Goal: Task Accomplishment & Management: Manage account settings

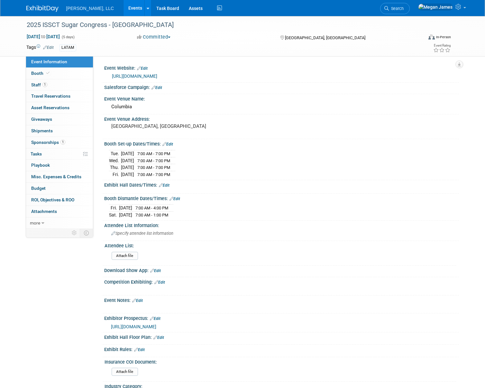
select select "Industrial"
click at [123, 8] on link "Events" at bounding box center [134, 8] width 23 height 16
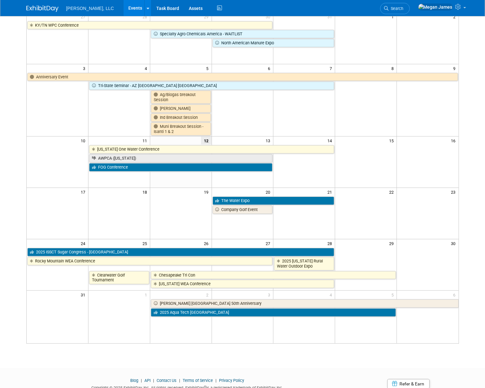
scroll to position [25, 0]
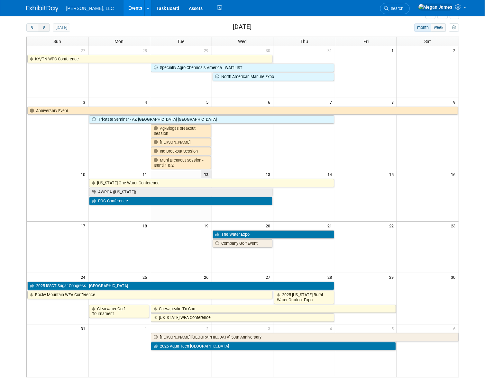
click at [44, 30] on button "next" at bounding box center [44, 27] width 12 height 8
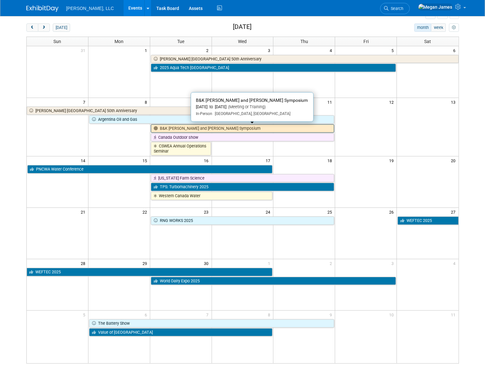
click at [193, 127] on link "B&K [PERSON_NAME] and [PERSON_NAME] Symposium" at bounding box center [243, 128] width 184 height 8
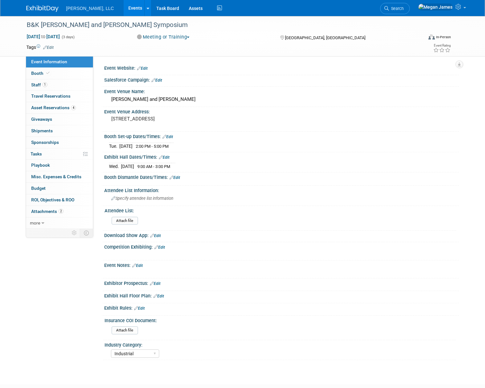
select select "Industrial"
click at [67, 72] on link "Booth" at bounding box center [59, 73] width 67 height 11
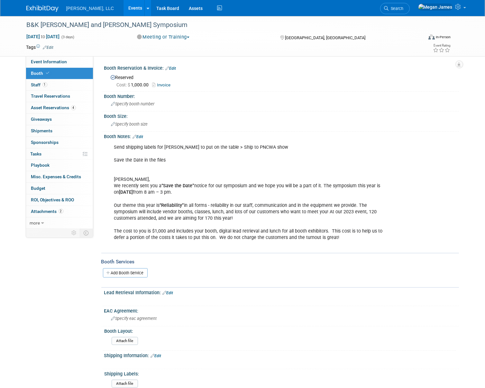
click at [140, 135] on link "Edit" at bounding box center [138, 137] width 11 height 5
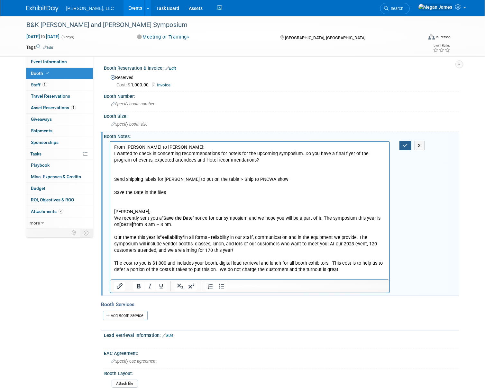
drag, startPoint x: 406, startPoint y: 144, endPoint x: 365, endPoint y: 137, distance: 41.5
click at [407, 144] on icon "button" at bounding box center [405, 145] width 5 height 5
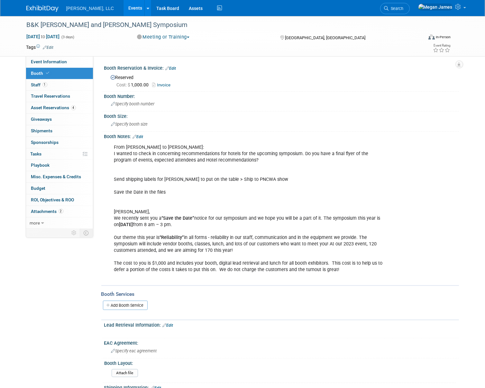
click at [123, 7] on link "Events" at bounding box center [134, 8] width 23 height 16
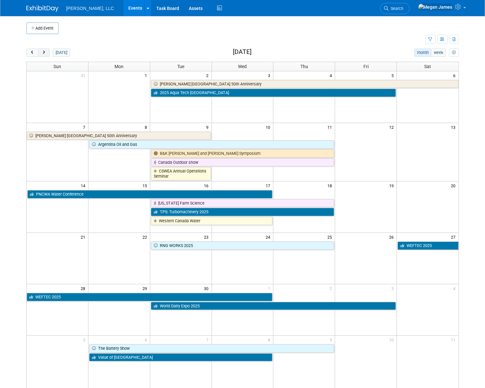
click at [43, 53] on span "next" at bounding box center [43, 53] width 5 height 4
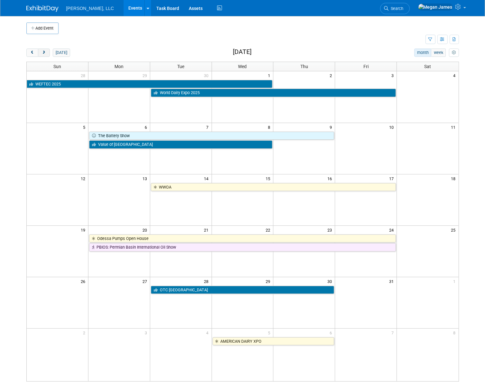
click at [43, 53] on span "next" at bounding box center [43, 53] width 5 height 4
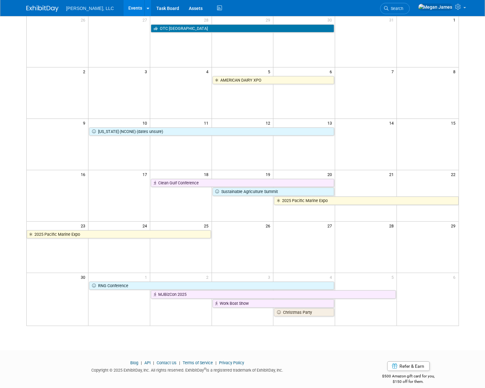
scroll to position [58, 0]
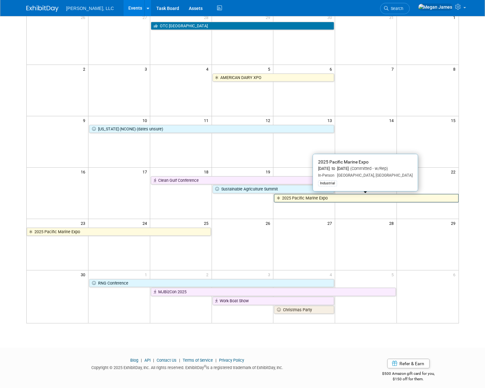
click at [324, 197] on link "2025 Pacific Marine Expo" at bounding box center [366, 198] width 184 height 8
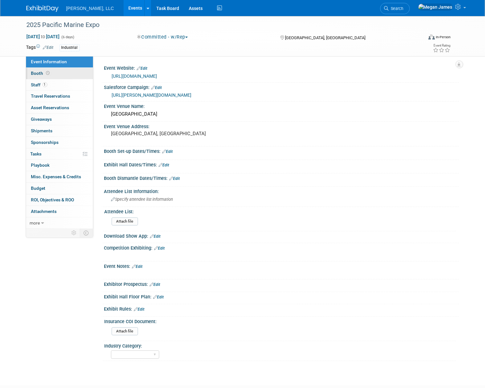
click at [73, 71] on link "Booth" at bounding box center [59, 73] width 67 height 11
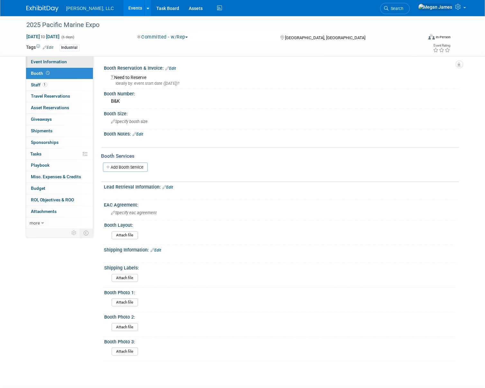
click at [61, 59] on link "Event Information" at bounding box center [59, 61] width 67 height 11
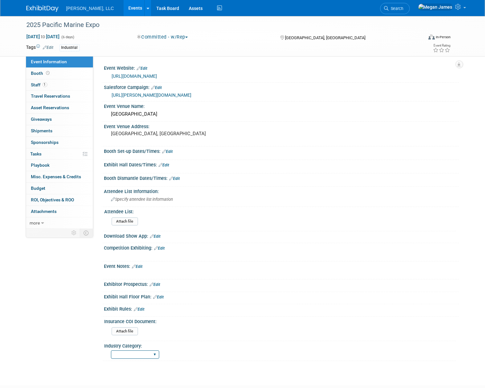
click at [136, 353] on select "Municipal Industrial Ag/Biogas" at bounding box center [135, 355] width 48 height 9
select select "Industrial"
click at [111, 351] on select "Municipal Industrial Ag/Biogas" at bounding box center [135, 355] width 48 height 9
click at [59, 67] on link "Event Information" at bounding box center [59, 61] width 67 height 11
select select "Industrial"
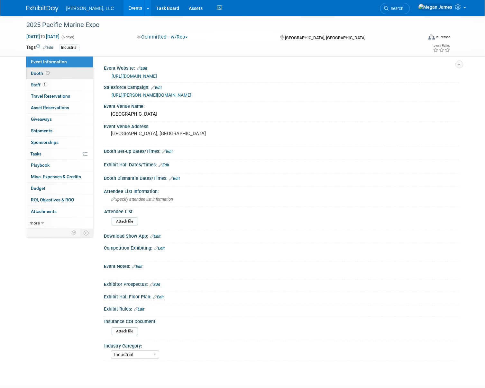
click at [65, 71] on link "Booth" at bounding box center [59, 73] width 67 height 11
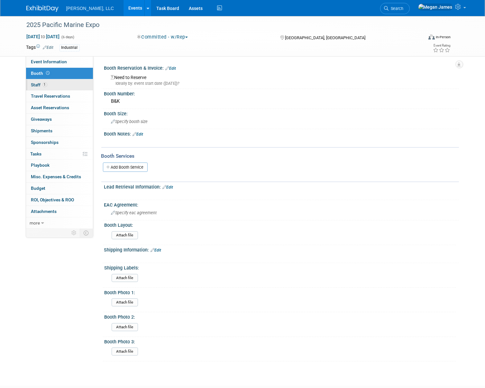
click at [70, 79] on link "1 Staff 1" at bounding box center [59, 84] width 67 height 11
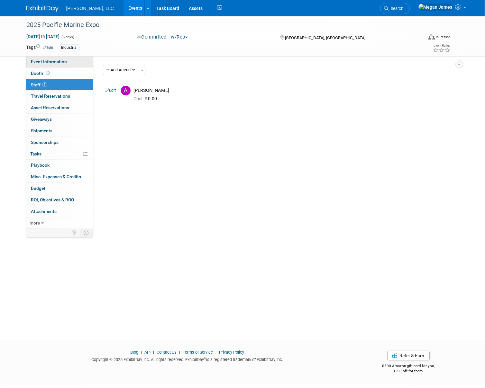
click at [74, 61] on link "Event Information" at bounding box center [59, 61] width 67 height 11
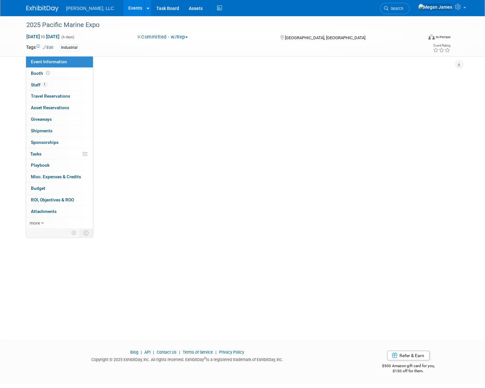
select select "Industrial"
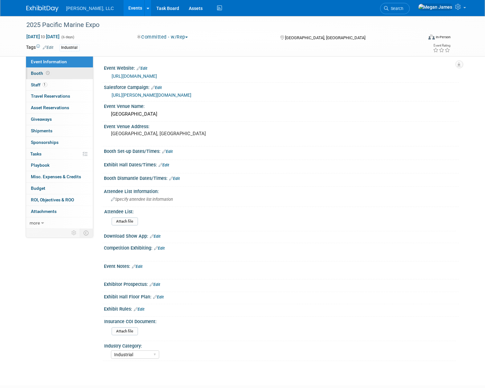
drag, startPoint x: 80, startPoint y: 75, endPoint x: 84, endPoint y: 74, distance: 3.9
click at [80, 75] on link "Booth" at bounding box center [59, 73] width 67 height 11
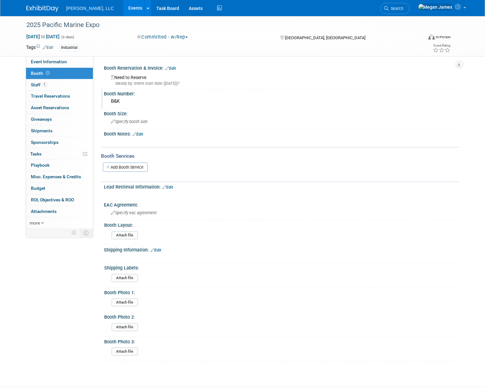
click at [135, 100] on div "B&K" at bounding box center [281, 101] width 345 height 10
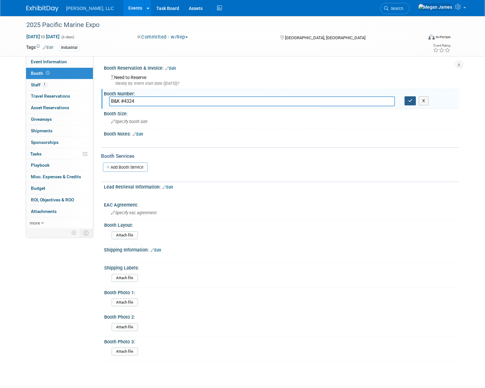
type input "B&K #4324"
click at [411, 101] on icon "button" at bounding box center [410, 101] width 5 height 4
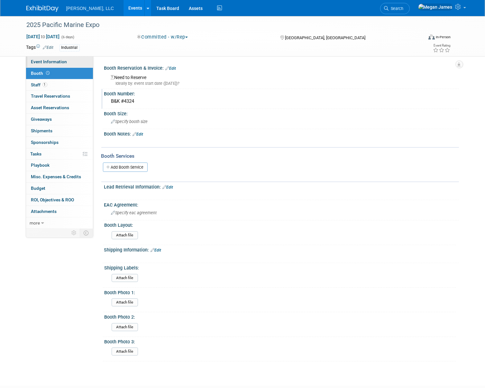
drag, startPoint x: 83, startPoint y: 59, endPoint x: 89, endPoint y: 60, distance: 6.4
click at [83, 59] on link "Event Information" at bounding box center [59, 61] width 67 height 11
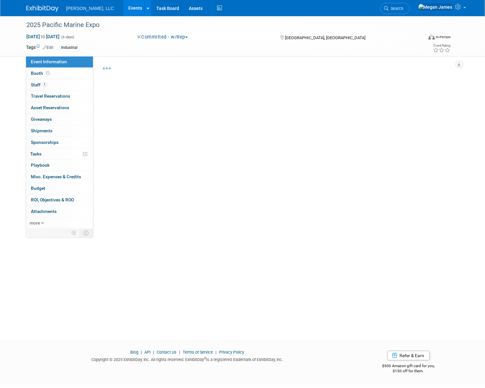
select select "Industrial"
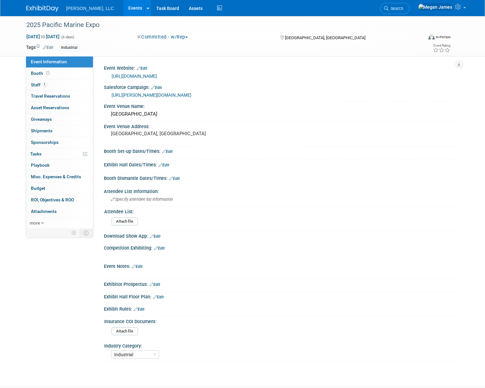
click at [161, 297] on link "Edit" at bounding box center [158, 297] width 11 height 5
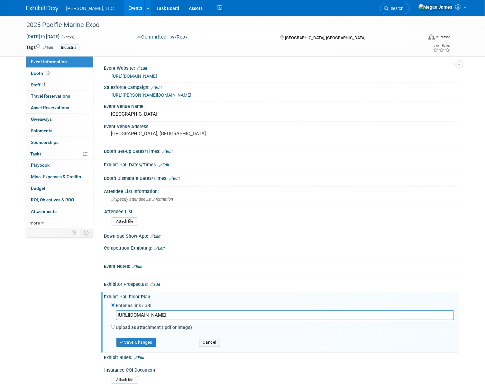
scroll to position [0, 434]
type input "[URL][DOMAIN_NAME]."
click at [148, 341] on button "Save Changes" at bounding box center [136, 342] width 40 height 9
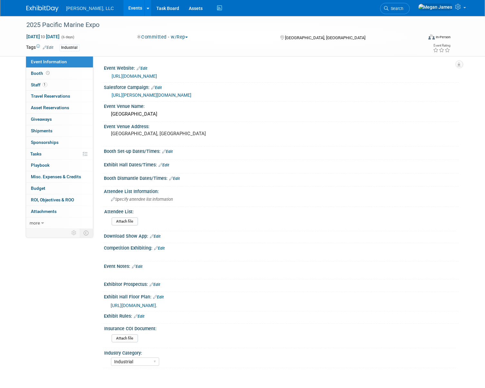
click at [167, 165] on link "Edit" at bounding box center [164, 165] width 11 height 5
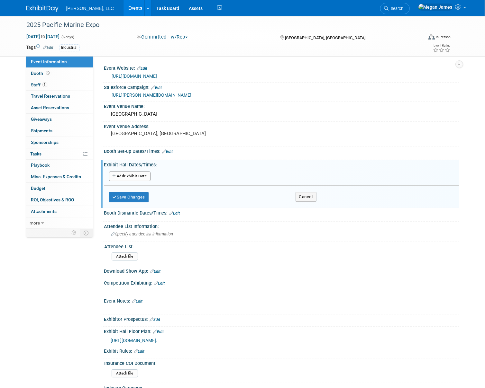
click at [127, 180] on button "Add Another Exhibit Date" at bounding box center [129, 177] width 41 height 10
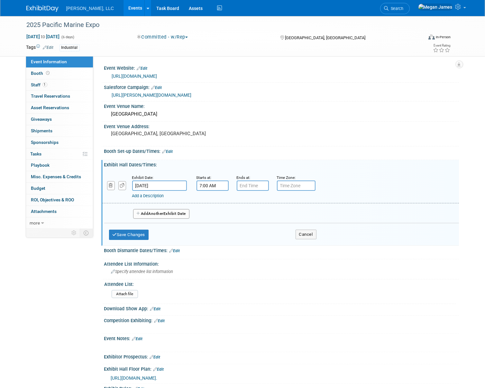
click at [215, 186] on input "7:00 AM" at bounding box center [212, 186] width 32 height 10
drag, startPoint x: 217, startPoint y: 186, endPoint x: 175, endPoint y: 188, distance: 42.2
click at [175, 188] on div "Exhibit Date: [DATE] Starts at: 7:00 AM 07 : 00 AM 12 01 02 03 04 05 06 07 08 0…" at bounding box center [280, 187] width 356 height 33
type input "10:00 AM"
type input "7"
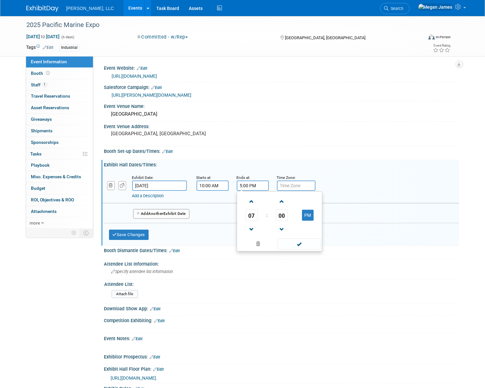
type input "5:00 PM"
click at [176, 214] on button "Add Another Exhibit Date" at bounding box center [161, 214] width 57 height 10
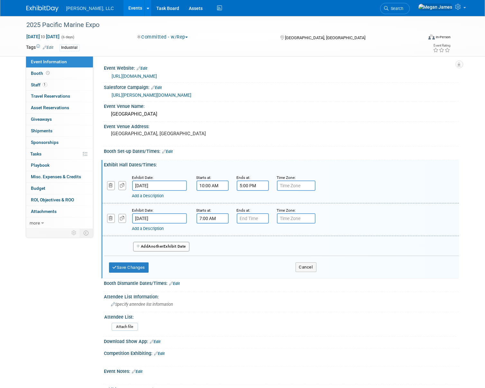
click at [209, 218] on input "7:00 AM" at bounding box center [212, 218] width 32 height 10
drag, startPoint x: 225, startPoint y: 217, endPoint x: 193, endPoint y: 218, distance: 31.5
click at [193, 218] on div "Starts at: 7:00 AM 07 : 00 AM 12 01 02 03 04 05 06 07 08 09 10 11 00 05 10 15 2…" at bounding box center [212, 215] width 40 height 17
type input "10:00 AM"
type input "7"
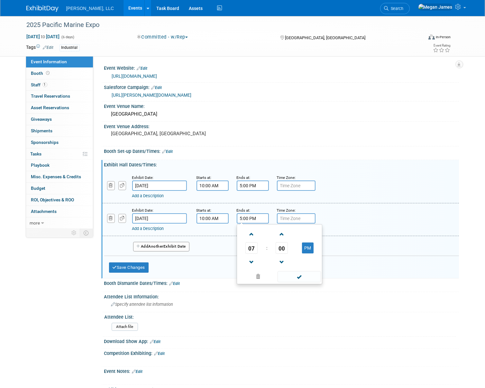
type input "5:00 PM"
click at [170, 246] on button "Add Another Exhibit Date" at bounding box center [161, 247] width 57 height 10
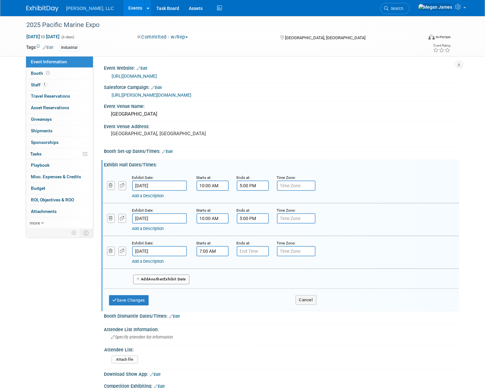
click at [215, 254] on input "7:00 AM" at bounding box center [212, 251] width 32 height 10
drag, startPoint x: 203, startPoint y: 252, endPoint x: 187, endPoint y: 250, distance: 16.5
click at [187, 251] on div "Exhibit Date: [DATE] Starts at: 7:00 AM 07 : 00 AM 12 01 02 03 04 05 06 07 08 0…" at bounding box center [280, 252] width 356 height 33
type input "10:00 AM"
type input "7"
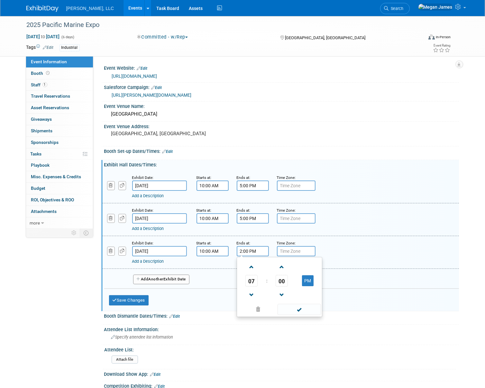
type input "2:00 PM"
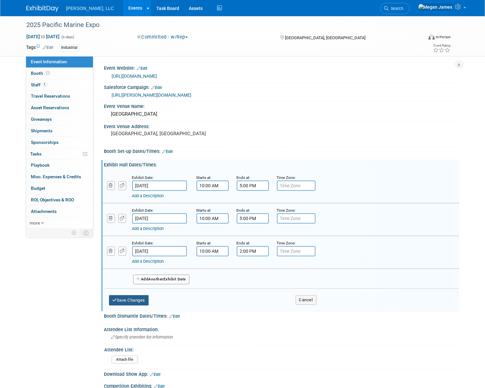
click at [137, 304] on button "Save Changes" at bounding box center [129, 300] width 40 height 10
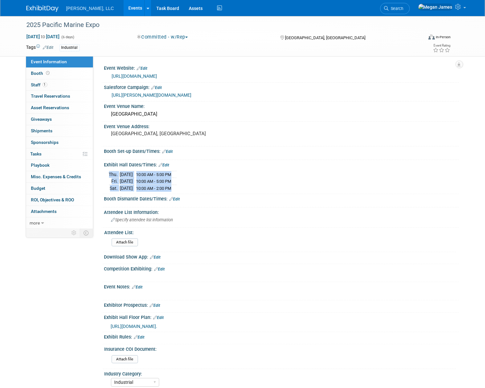
drag, startPoint x: 104, startPoint y: 175, endPoint x: 190, endPoint y: 188, distance: 86.5
click at [190, 188] on div "[DATE] 10:00 AM - 5:00 PM [DATE] 10:00 AM - 5:00 PM" at bounding box center [281, 180] width 355 height 25
click at [176, 188] on td at bounding box center [175, 188] width 4 height 7
click at [70, 100] on link "0 Travel Reservations 0" at bounding box center [59, 96] width 67 height 11
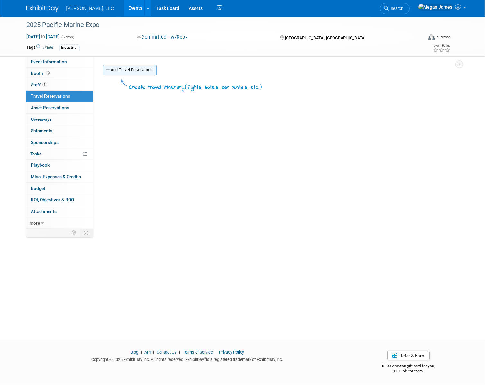
click at [126, 71] on link "Add Travel Reservation" at bounding box center [130, 70] width 54 height 10
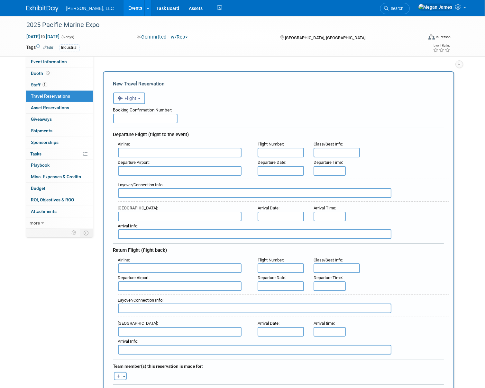
click at [139, 98] on b "button" at bounding box center [139, 98] width 3 height 1
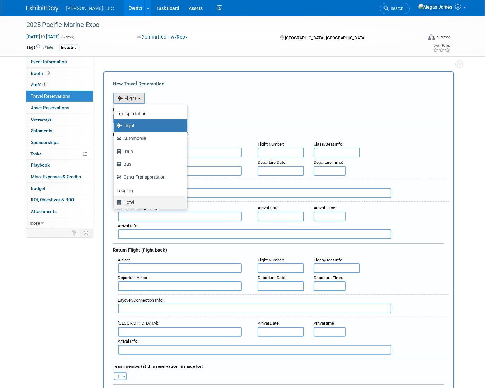
click at [140, 203] on label "Hotel" at bounding box center [149, 202] width 64 height 10
click at [114, 203] on input "Hotel" at bounding box center [112, 202] width 4 height 4
select select "6"
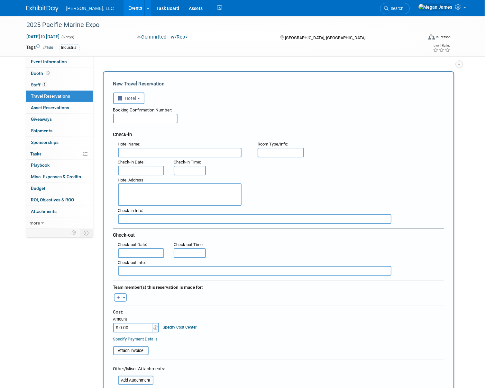
click at [165, 152] on input "text" at bounding box center [179, 153] width 123 height 10
paste input "Embassy Suites by [GEOGRAPHIC_DATA]"
type input "Embassy Suites by [GEOGRAPHIC_DATA]"
click at [137, 169] on input "text" at bounding box center [141, 171] width 46 height 10
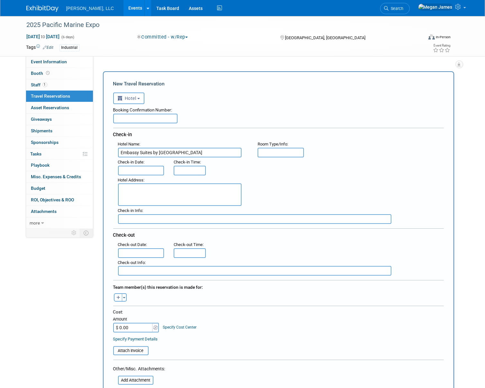
scroll to position [0, 0]
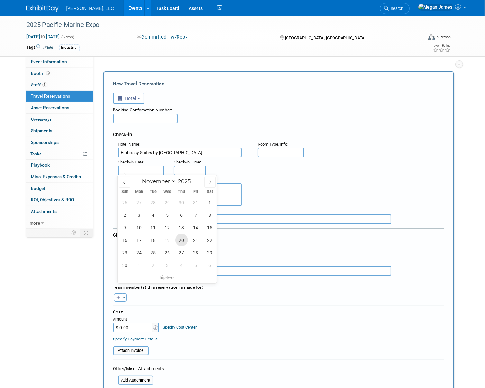
click at [182, 240] on span "20" at bounding box center [181, 240] width 13 height 13
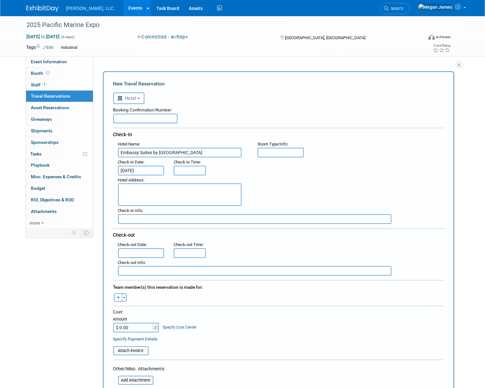
click at [0, 0] on span "25" at bounding box center [0, 0] width 0 height 0
type input "[DATE]"
click at [148, 254] on body "[PERSON_NAME], LLC Events Add Event Bulk Upload Events Shareable Event Boards R…" at bounding box center [242, 194] width 485 height 388
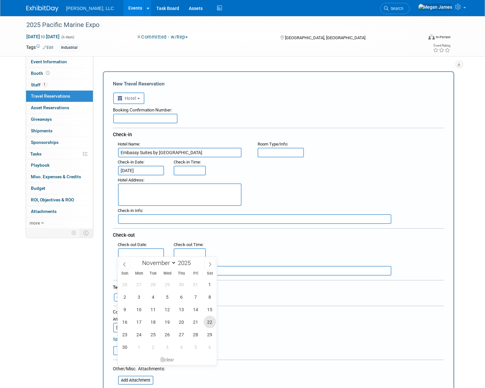
click at [209, 322] on span "22" at bounding box center [209, 322] width 13 height 13
type input "[DATE]"
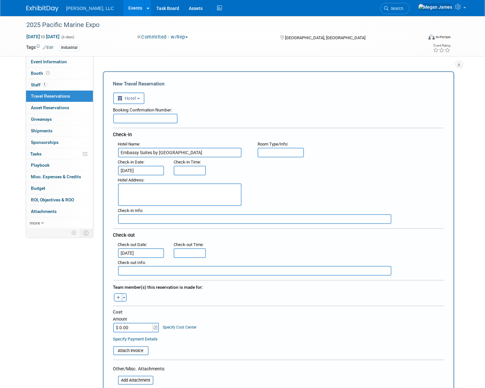
click at [258, 243] on div ": Check-out Date : [DATE] Check-out Time :" at bounding box center [280, 249] width 335 height 18
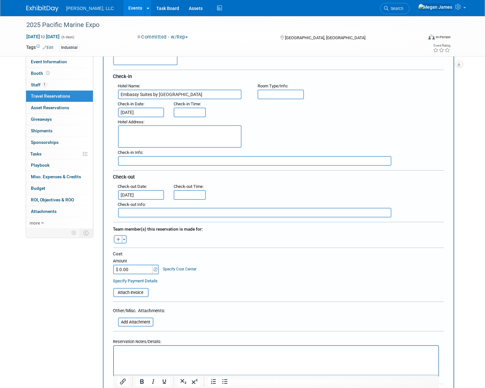
click at [119, 241] on button "button" at bounding box center [118, 239] width 8 height 8
select select
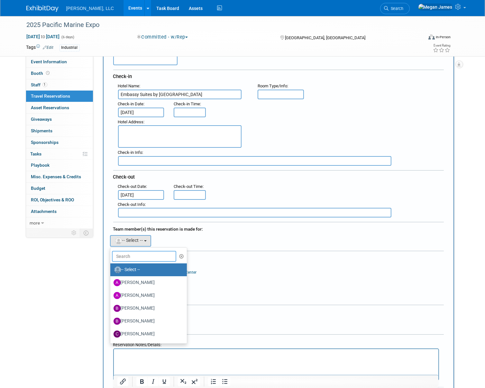
click at [132, 257] on input "text" at bounding box center [144, 256] width 64 height 11
type input "A"
click at [141, 268] on label "[PERSON_NAME]" at bounding box center [146, 270] width 67 height 10
click at [111, 268] on input "[PERSON_NAME]" at bounding box center [109, 269] width 4 height 4
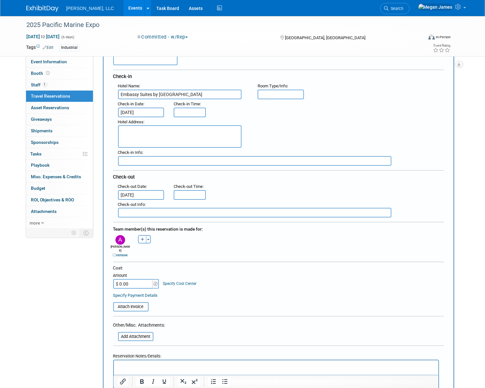
click at [235, 279] on div "Cost: Amount $ 0.00 Specify Cost Center Cost Center -- Not Specified --" at bounding box center [278, 276] width 330 height 23
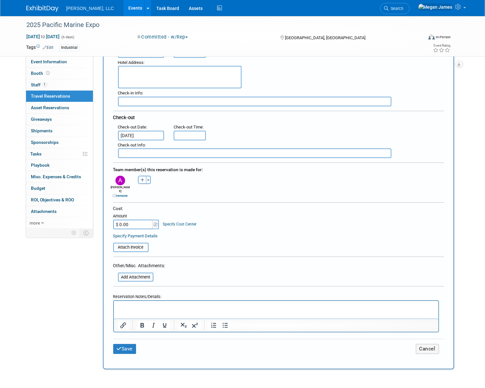
scroll to position [175, 0]
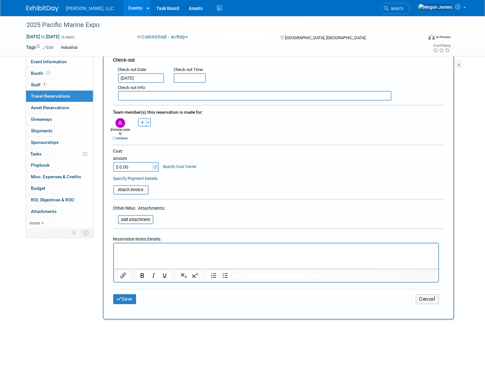
click at [141, 253] on html at bounding box center [275, 248] width 324 height 9
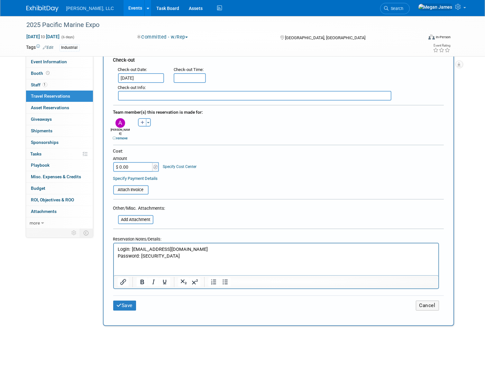
click at [199, 256] on p "Password: [SECURITY_DATA]" at bounding box center [275, 256] width 317 height 7
click at [138, 216] on input "file" at bounding box center [114, 220] width 77 height 8
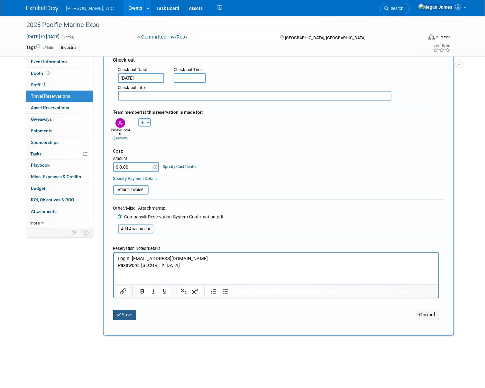
click at [132, 310] on button "Save" at bounding box center [124, 315] width 23 height 10
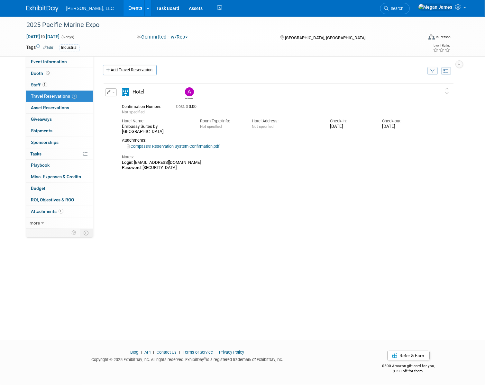
scroll to position [0, 0]
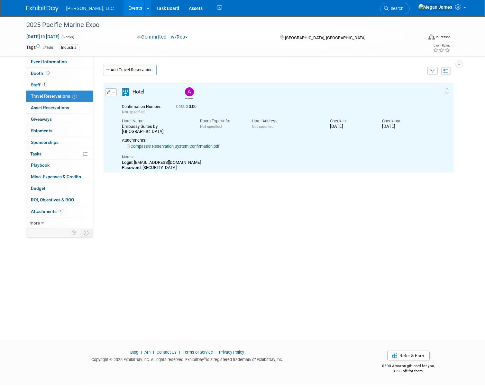
click at [189, 202] on div "Delete Reservation [PERSON_NAME] Not specified Cost: $" at bounding box center [278, 179] width 351 height 193
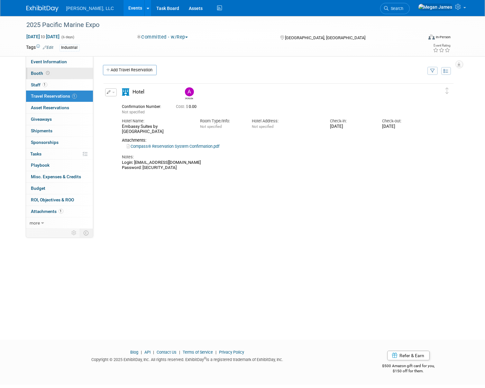
click at [67, 71] on link "Booth" at bounding box center [59, 73] width 67 height 11
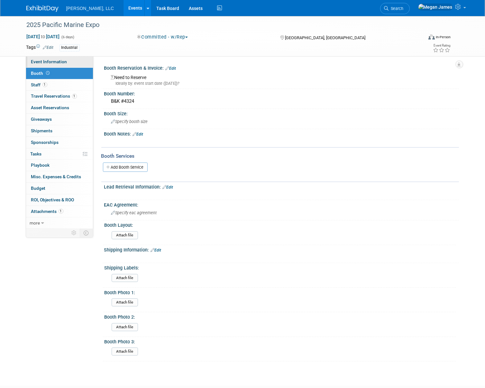
click at [67, 63] on link "Event Information" at bounding box center [59, 61] width 67 height 11
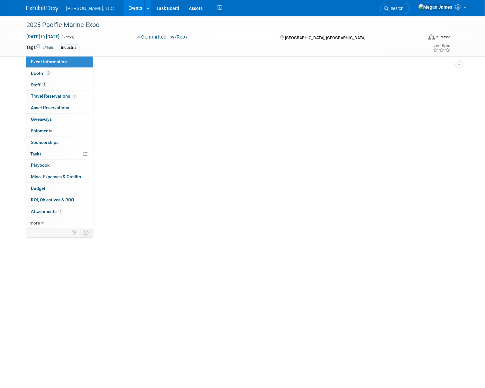
select select "Industrial"
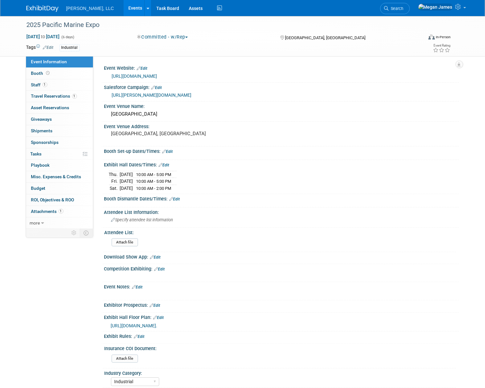
drag, startPoint x: 109, startPoint y: 173, endPoint x: 187, endPoint y: 186, distance: 79.2
click at [176, 186] on tbody "[DATE] 10:00 AM - 5:00 PM [DATE] 10:00 AM - 5:00 PM Sat." at bounding box center [143, 181] width 68 height 21
copy tbody "[DATE] 10:00 AM - 5:00 PM [DATE] 10:00 AM - 5:00 PM [DATE] 10:00 AM - 2:00 PM"
click at [68, 96] on span "Travel Reservations 1" at bounding box center [54, 96] width 46 height 5
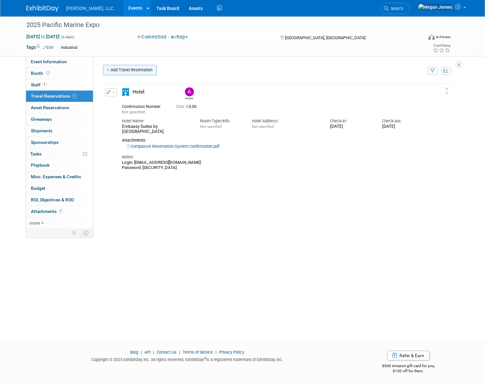
click at [136, 68] on link "Add Travel Reservation" at bounding box center [130, 70] width 54 height 10
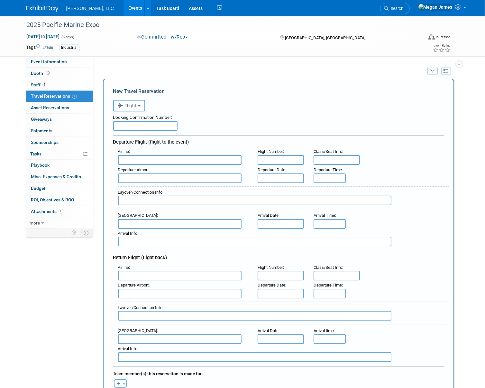
click at [134, 106] on span "Flight" at bounding box center [127, 105] width 19 height 5
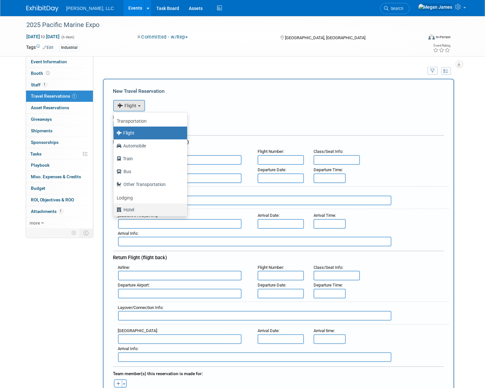
click at [140, 208] on label "Hotel" at bounding box center [149, 210] width 64 height 10
click at [114, 208] on input "Hotel" at bounding box center [112, 209] width 4 height 4
select select "6"
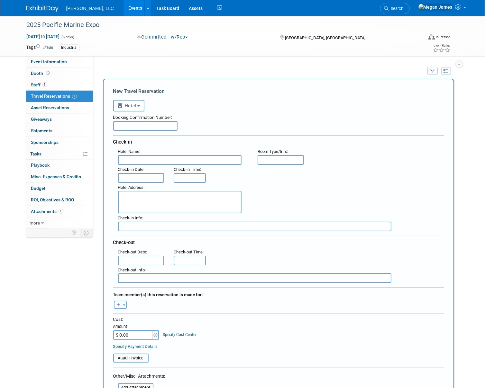
drag, startPoint x: 138, startPoint y: 161, endPoint x: 169, endPoint y: 161, distance: 30.9
click at [138, 161] on input "text" at bounding box center [179, 160] width 123 height 10
paste input "Embassy Suites by [GEOGRAPHIC_DATA]"
type input "Embassy Suites by [GEOGRAPHIC_DATA]"
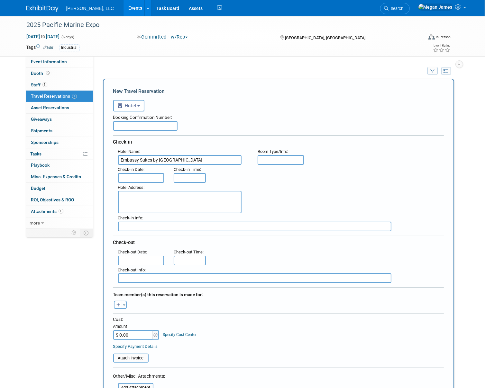
click at [140, 177] on input "text" at bounding box center [141, 178] width 46 height 10
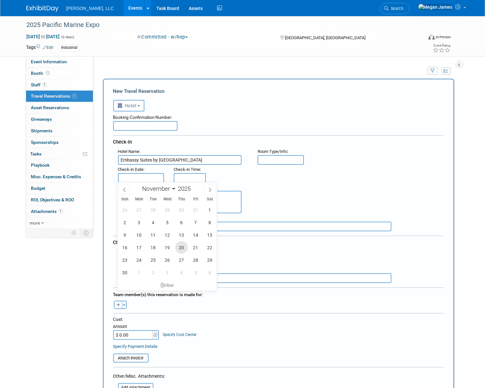
click at [180, 248] on span "20" at bounding box center [181, 247] width 13 height 13
type input "[DATE]"
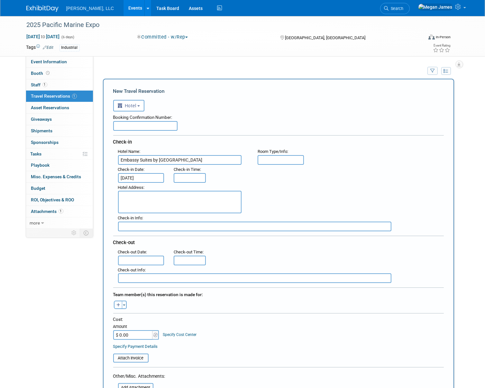
click at [148, 257] on input "text" at bounding box center [141, 261] width 46 height 10
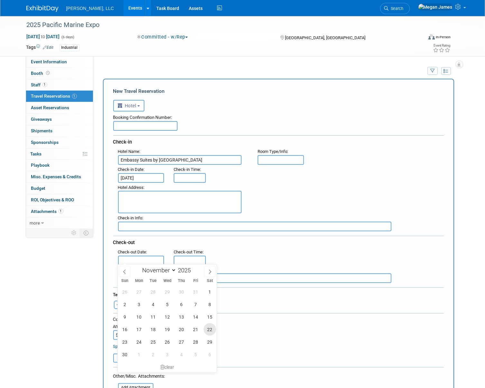
click at [210, 331] on span "22" at bounding box center [209, 329] width 13 height 13
type input "[DATE]"
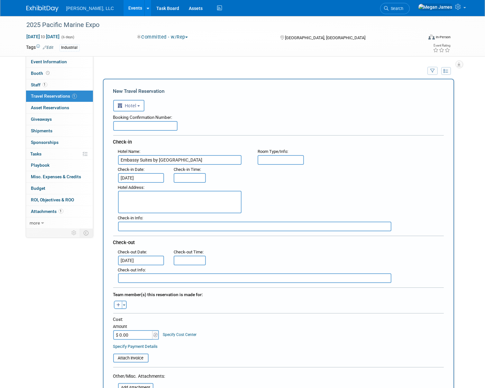
click at [255, 307] on div "[PERSON_NAME] remove [PERSON_NAME] remove [PERSON_NAME] remove" at bounding box center [278, 304] width 340 height 10
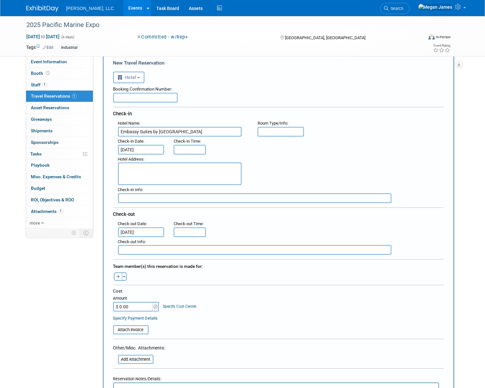
scroll to position [117, 0]
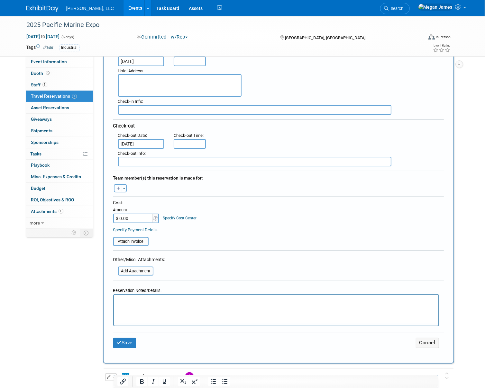
click at [120, 187] on button "button" at bounding box center [118, 188] width 8 height 8
select select
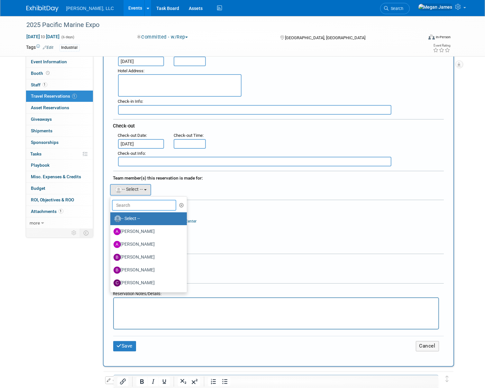
click at [138, 207] on input "text" at bounding box center [144, 205] width 64 height 11
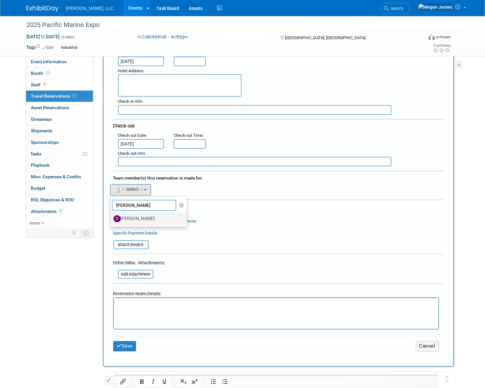
type input "[PERSON_NAME]"
click at [141, 217] on label "[PERSON_NAME]" at bounding box center [146, 219] width 67 height 10
click at [111, 217] on input "[PERSON_NAME]" at bounding box center [109, 218] width 4 height 4
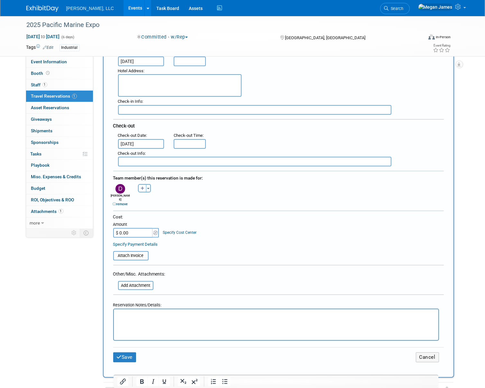
click at [192, 316] on p "Rich Text Area. Press ALT-0 for help." at bounding box center [275, 315] width 317 height 7
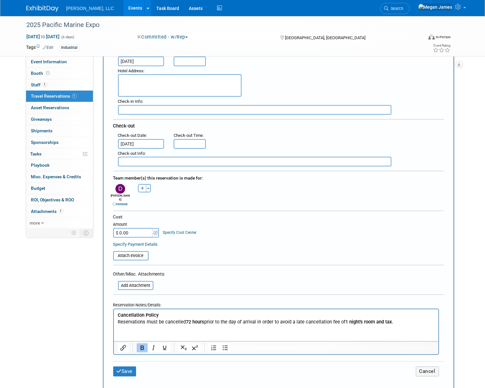
click at [144, 325] on html "Cancellation Policy Reservations must be cancelled 72 hours prior to the day of…" at bounding box center [275, 318] width 324 height 16
click at [407, 324] on p "Cancellation Policy Reservations must be cancelled 72 hours prior to the day of…" at bounding box center [275, 318] width 317 height 13
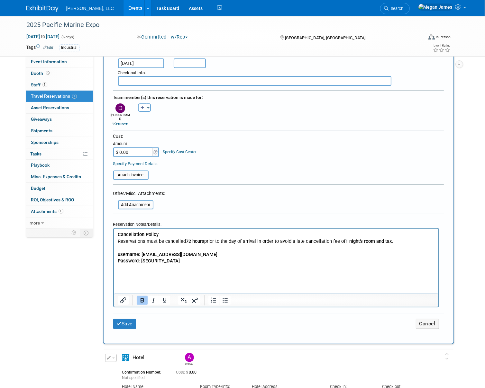
scroll to position [204, 0]
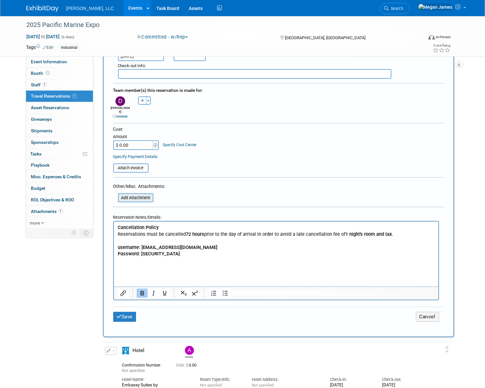
click at [142, 194] on input "file" at bounding box center [114, 198] width 77 height 8
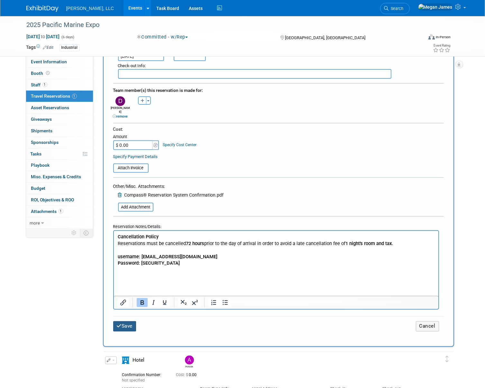
click at [129, 321] on button "Save" at bounding box center [124, 326] width 23 height 10
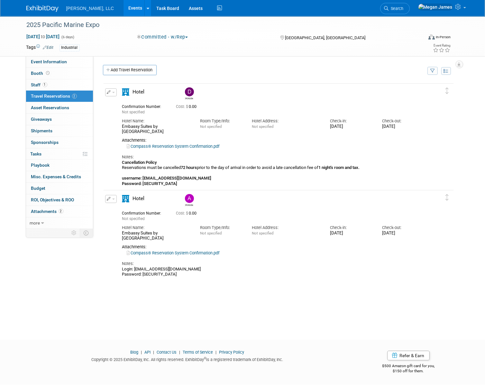
scroll to position [0, 0]
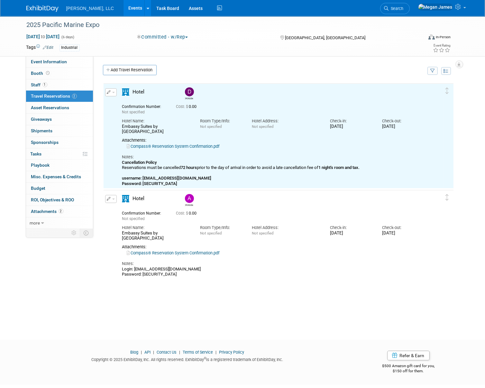
click at [197, 148] on link "Compass® Reservation System Confirmation.pdf" at bounding box center [173, 146] width 93 height 5
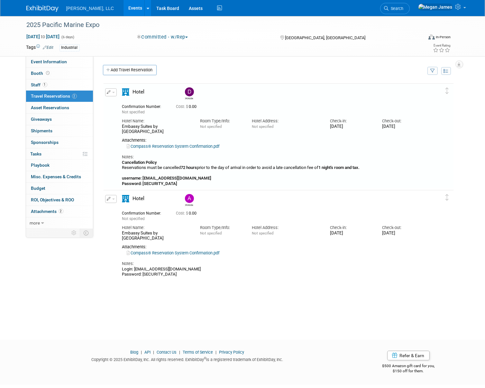
click at [210, 254] on link "Compass® Reservation System Confirmation.pdf" at bounding box center [173, 253] width 93 height 5
click at [66, 61] on span "Event Information" at bounding box center [49, 61] width 36 height 5
select select "Industrial"
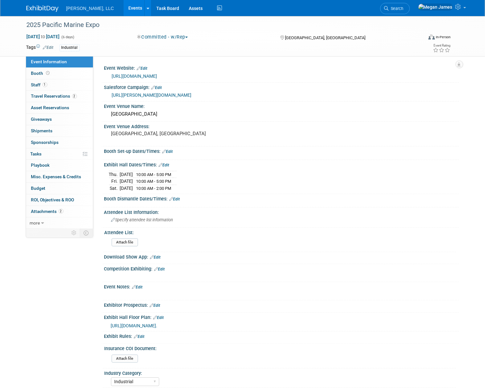
click at [158, 329] on span "[URL][DOMAIN_NAME]." at bounding box center [134, 325] width 47 height 5
click at [159, 316] on link "Edit" at bounding box center [158, 318] width 11 height 5
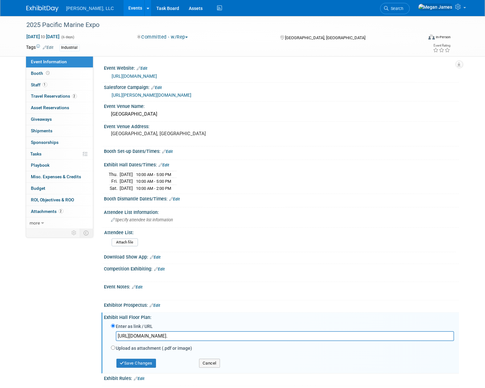
click at [175, 334] on input "[URL][DOMAIN_NAME]." at bounding box center [285, 336] width 338 height 10
click at [154, 331] on input "text" at bounding box center [285, 336] width 338 height 10
paste input "[URL][DOMAIN_NAME]"
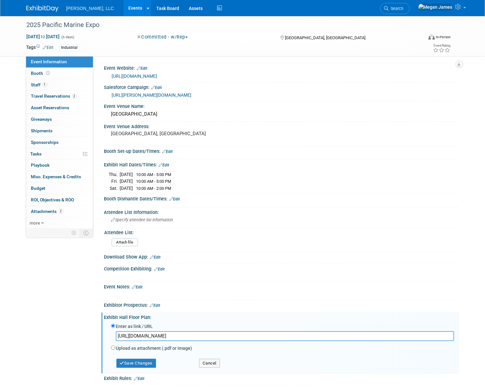
type input "[URL][DOMAIN_NAME]"
click at [152, 367] on div "Save Changes Cancel" at bounding box center [282, 362] width 343 height 18
click at [151, 365] on button "Save Changes" at bounding box center [136, 363] width 40 height 9
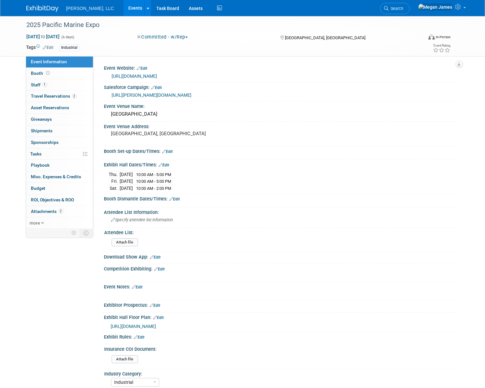
drag, startPoint x: 127, startPoint y: 164, endPoint x: 192, endPoint y: 185, distance: 68.8
click at [192, 185] on div "Exhibit Hall Dates/Times: Edit [DATE] 10:00 AM - 5:00 PM [DATE]" at bounding box center [279, 177] width 357 height 34
copy div "xhibit Hall Dates/Times: Edit"
